Goal: Task Accomplishment & Management: Manage account settings

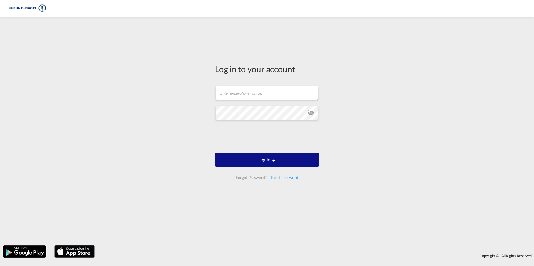
click at [236, 92] on input "text" at bounding box center [267, 93] width 103 height 14
type input "e"
type input "[PERSON_NAME][EMAIL_ADDRESS][PERSON_NAME][PERSON_NAME][DOMAIN_NAME]"
click at [280, 178] on div "Reset Password" at bounding box center [285, 178] width 32 height 10
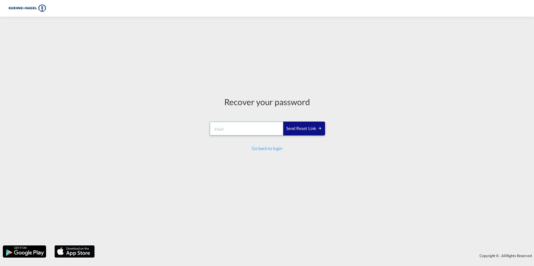
click at [238, 126] on input "email" at bounding box center [247, 129] width 74 height 14
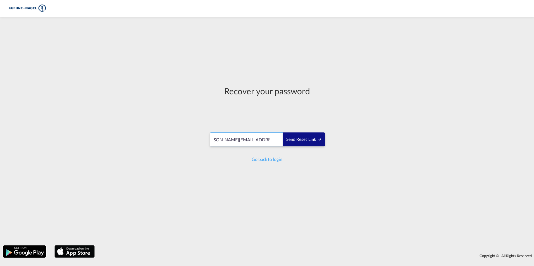
scroll to position [0, 14]
type input "[PERSON_NAME][EMAIL_ADDRESS][PERSON_NAME][PERSON_NAME][DOMAIN_NAME]"
click at [302, 141] on div "Send reset link" at bounding box center [304, 140] width 36 height 6
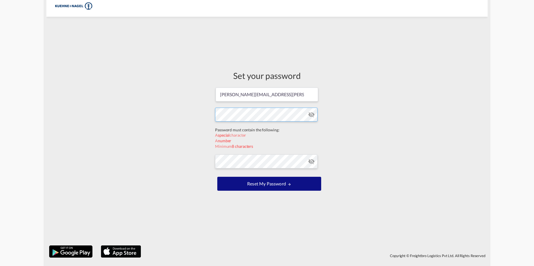
click at [242, 125] on form "eric.schermann@kuehne-nagel.com Password must contain the following: A special …" at bounding box center [267, 140] width 104 height 106
click at [228, 162] on form "eric.schermann@kuehne-nagel.com Password must contain the following: A special …" at bounding box center [267, 140] width 104 height 106
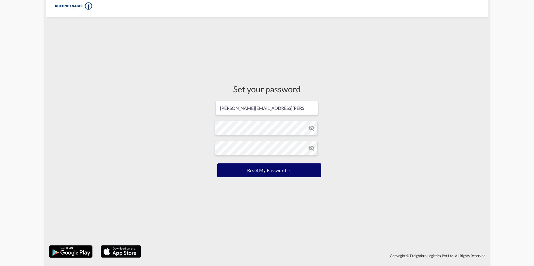
click at [247, 171] on button "Reset my password" at bounding box center [269, 171] width 104 height 14
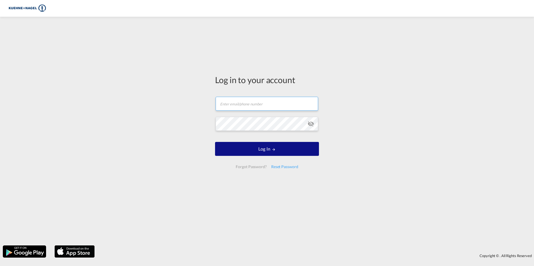
click at [247, 108] on input "text" at bounding box center [267, 104] width 103 height 14
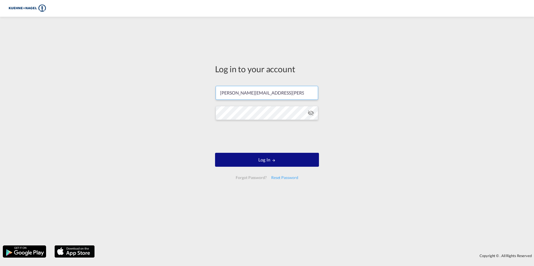
type input "[PERSON_NAME][EMAIL_ADDRESS][PERSON_NAME][PERSON_NAME][DOMAIN_NAME]"
click at [246, 158] on button "Log In" at bounding box center [267, 160] width 104 height 14
